Goal: Transaction & Acquisition: Purchase product/service

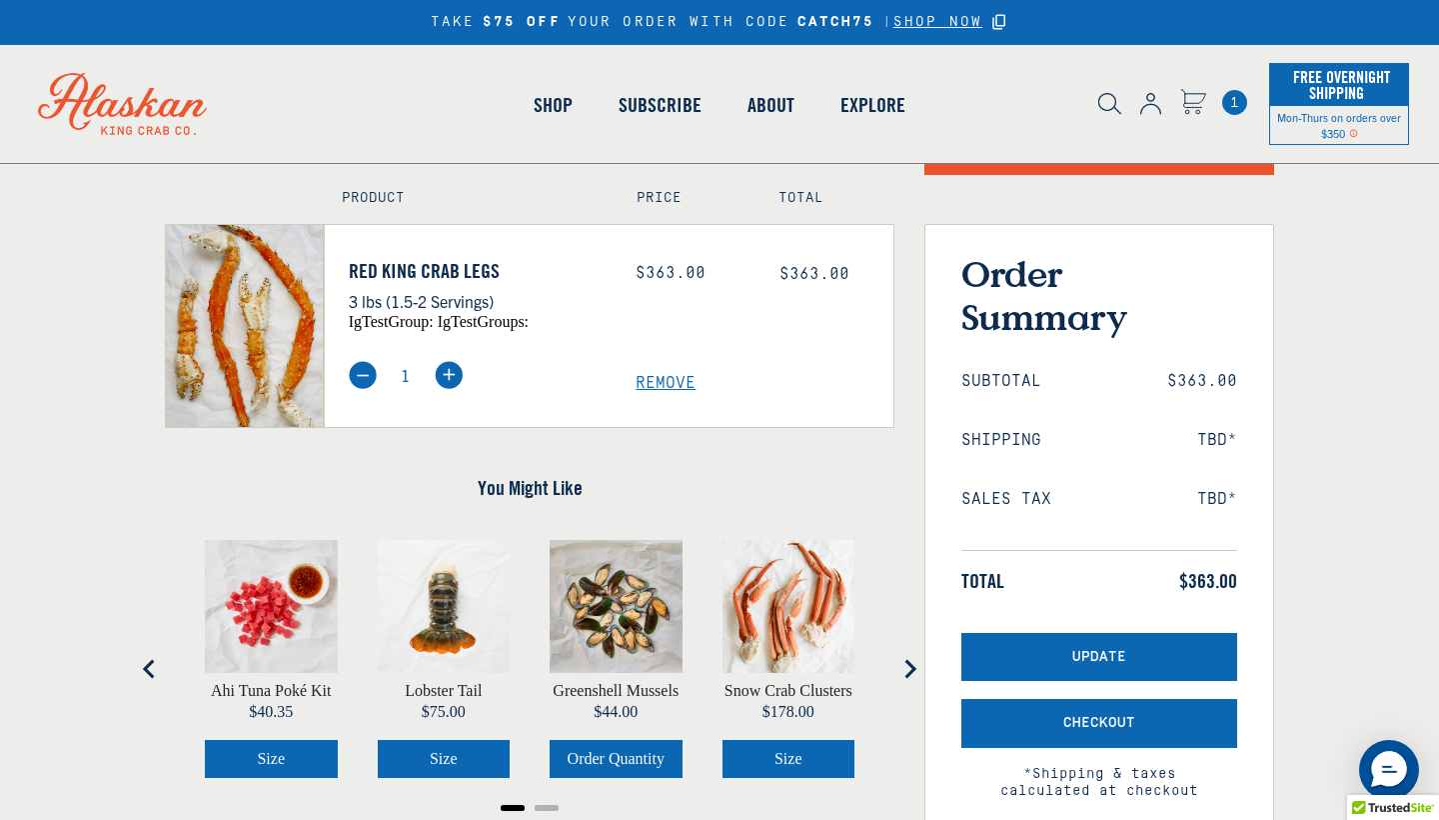
scroll to position [109, 0]
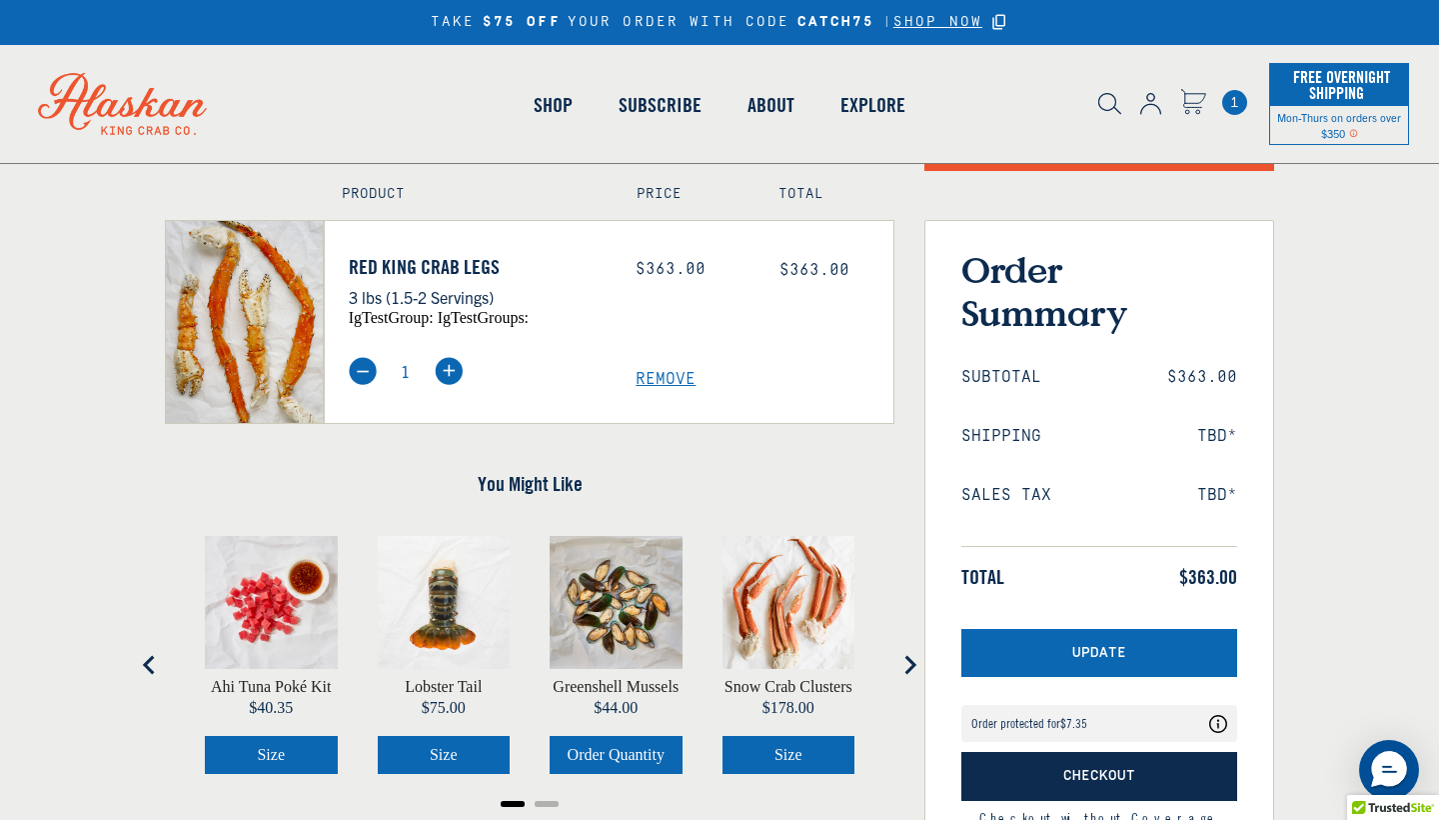
click at [1054, 772] on button "Checkout" at bounding box center [1099, 776] width 276 height 49
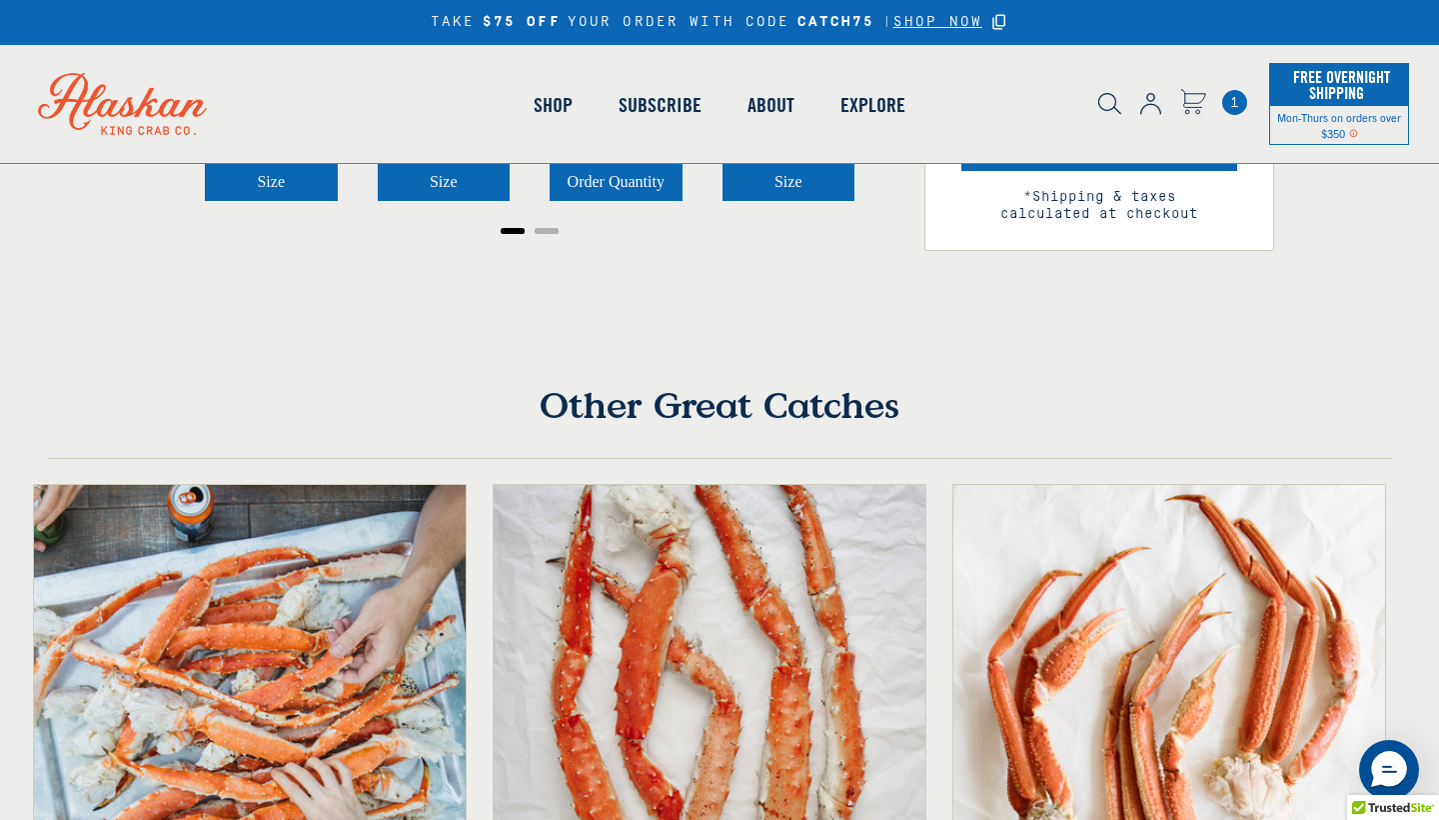
scroll to position [482, 0]
